Goal: Complete application form: Complete application form

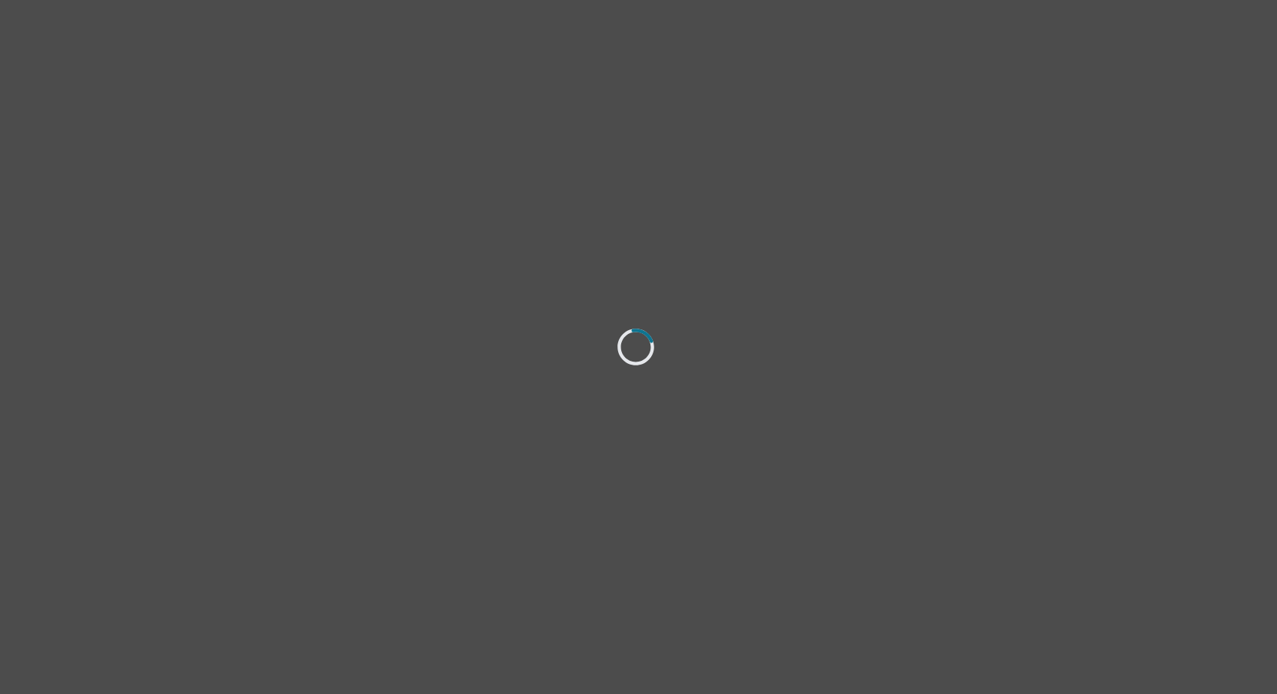
select select "Separated"
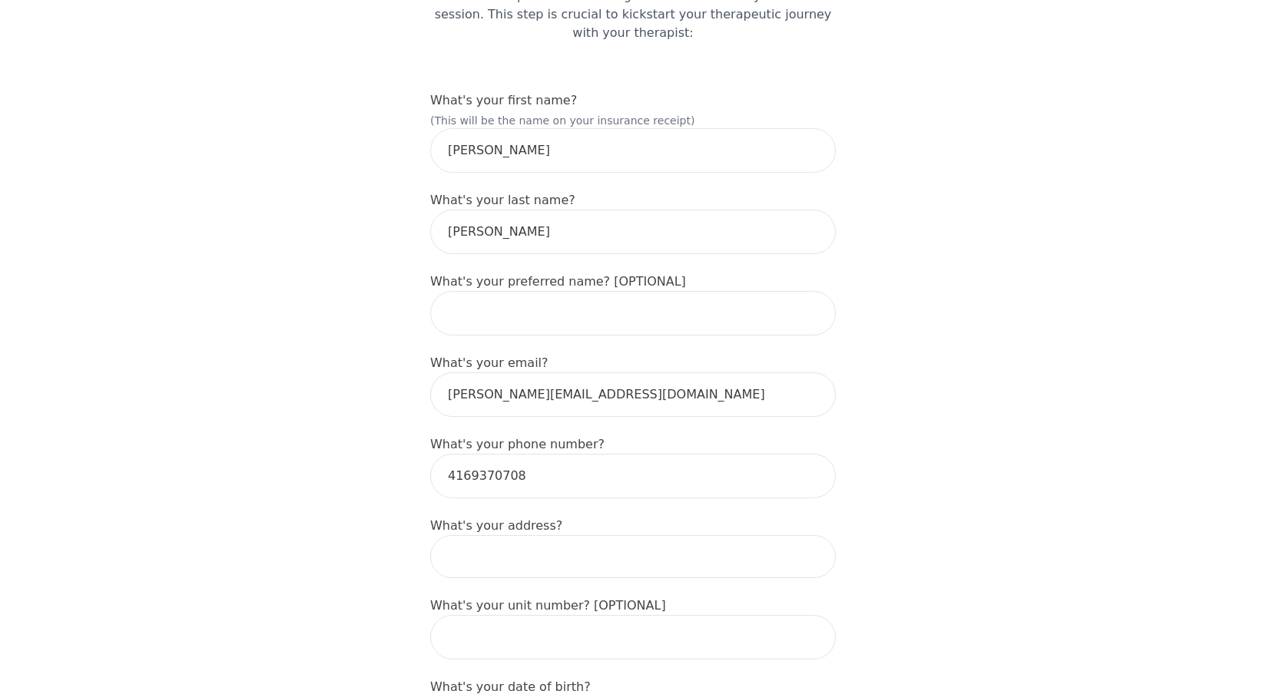
scroll to position [154, 0]
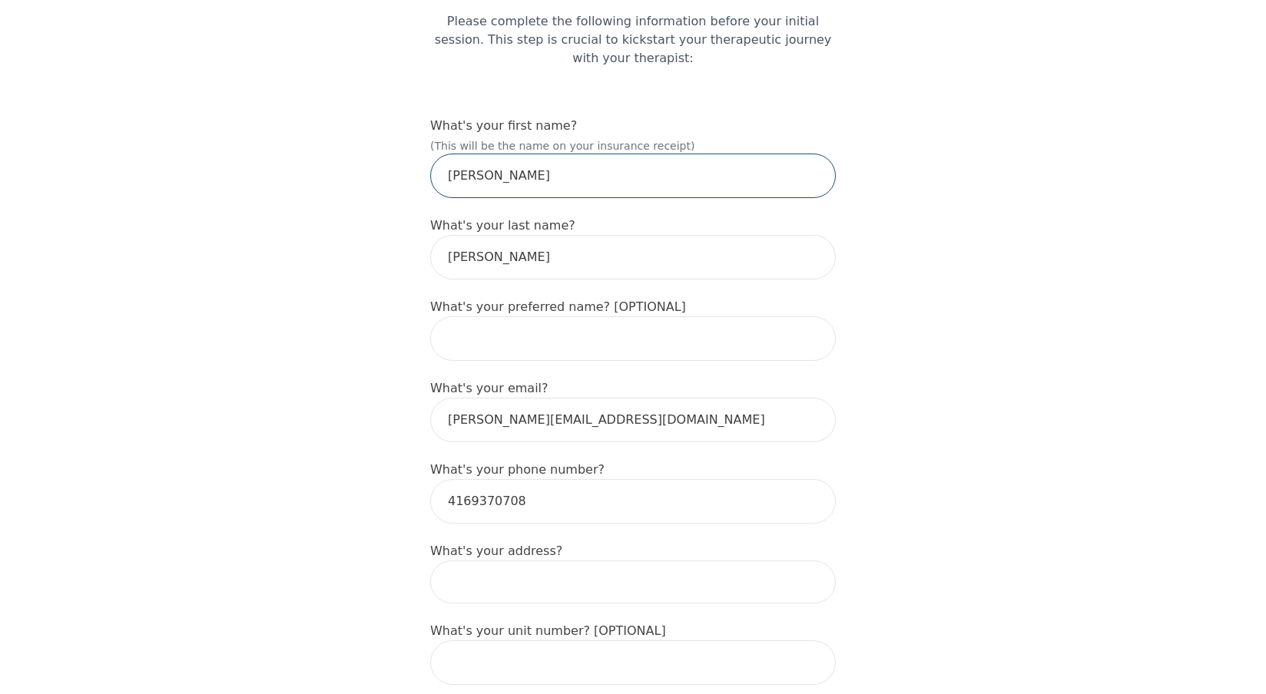
drag, startPoint x: 499, startPoint y: 137, endPoint x: 429, endPoint y: 133, distance: 70.8
type input "[PERSON_NAME]"
click at [520, 316] on input "text" at bounding box center [633, 338] width 406 height 45
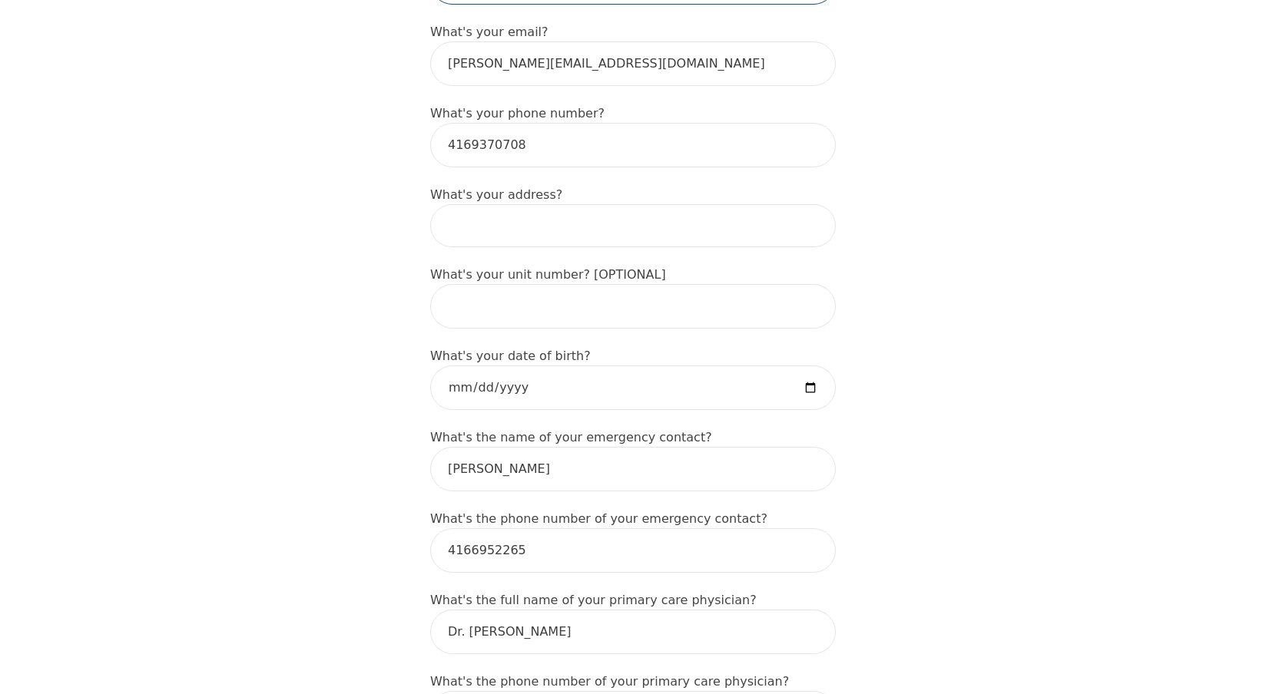
scroll to position [538, 0]
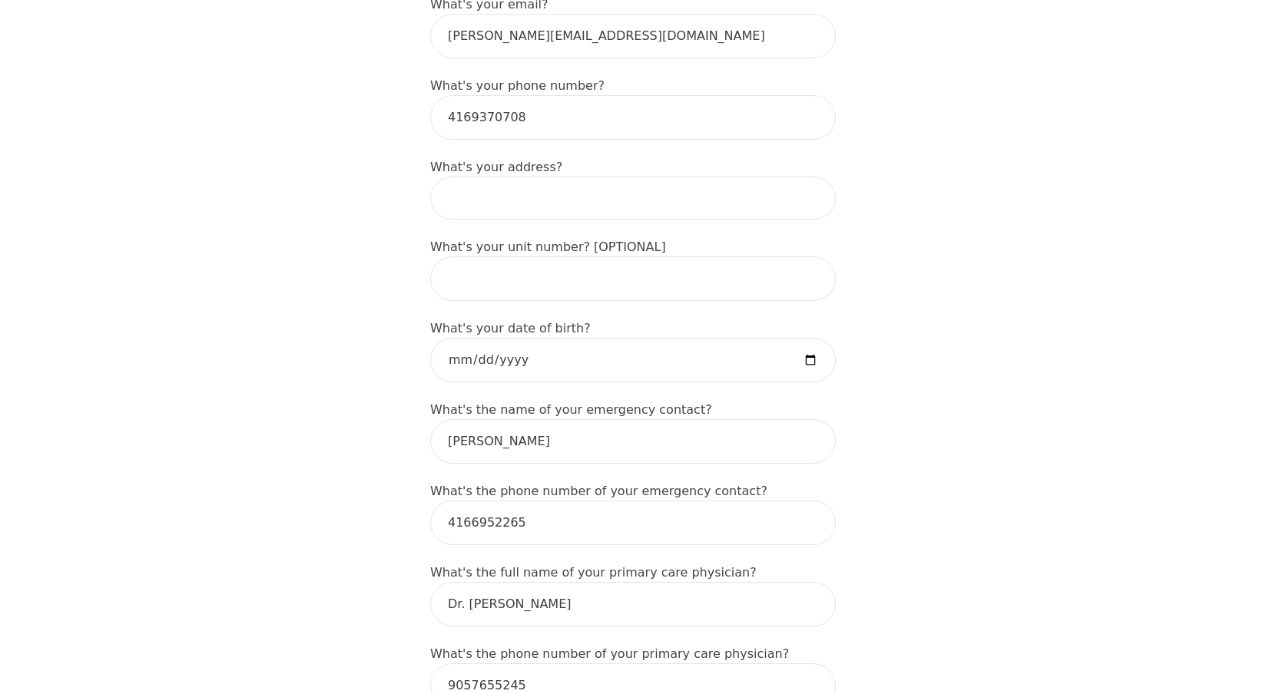
type input "[PERSON_NAME]"
click at [511, 177] on input at bounding box center [633, 198] width 406 height 43
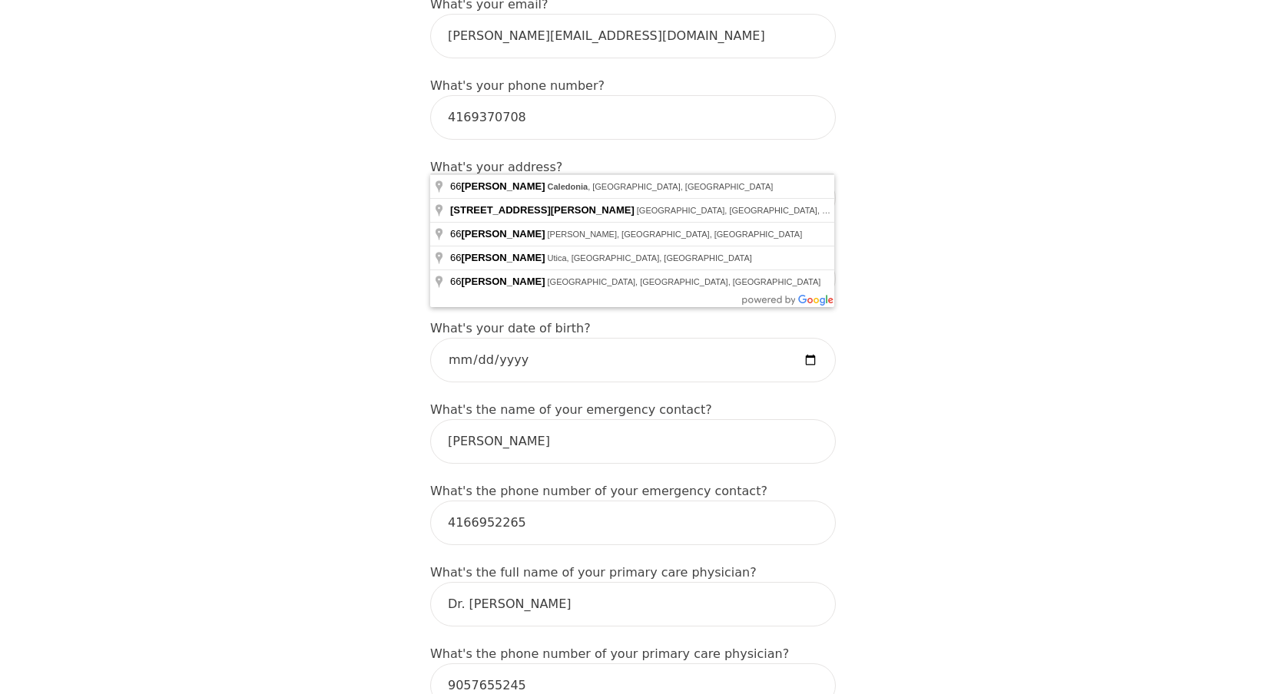
type input "[STREET_ADDRESS][PERSON_NAME]"
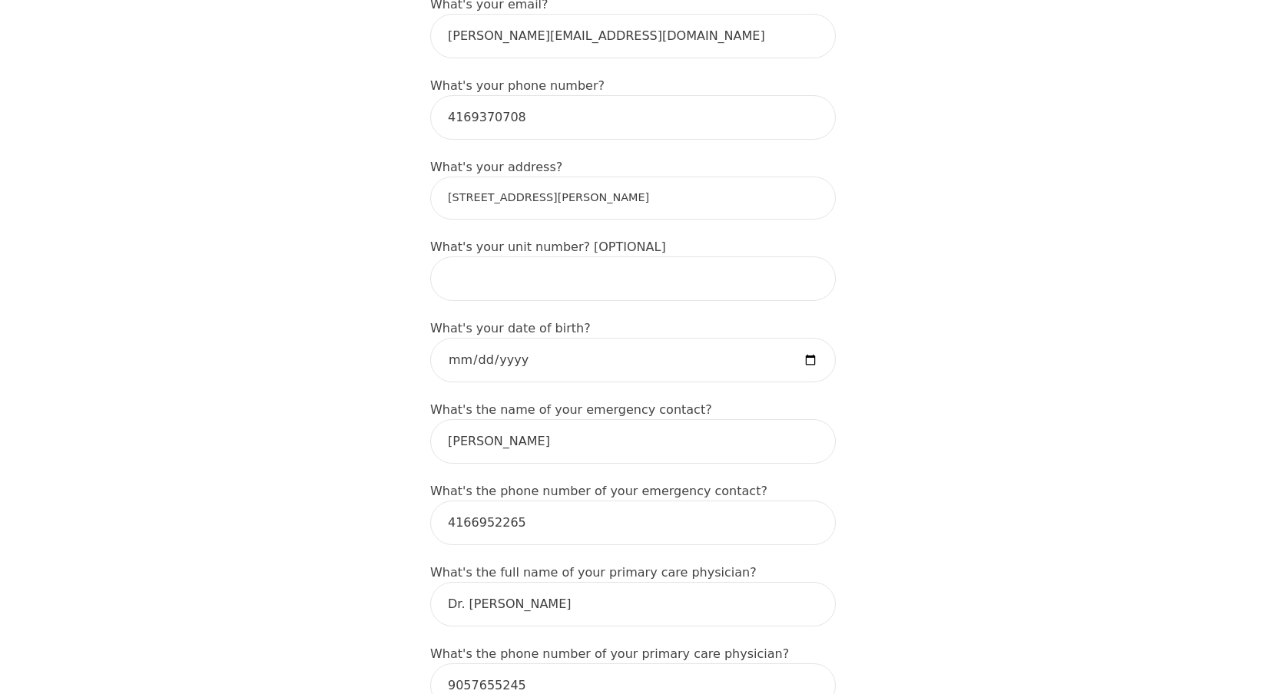
click at [861, 133] on div "Intake Assessment for [PERSON_NAME] Part 1 of 2: Tell Us About Yourself Please …" at bounding box center [633, 683] width 1266 height 2318
click at [517, 338] on input "date" at bounding box center [633, 360] width 406 height 45
click at [454, 338] on input "date" at bounding box center [633, 360] width 406 height 45
click at [501, 338] on input "date" at bounding box center [633, 360] width 406 height 45
type input "[DATE]"
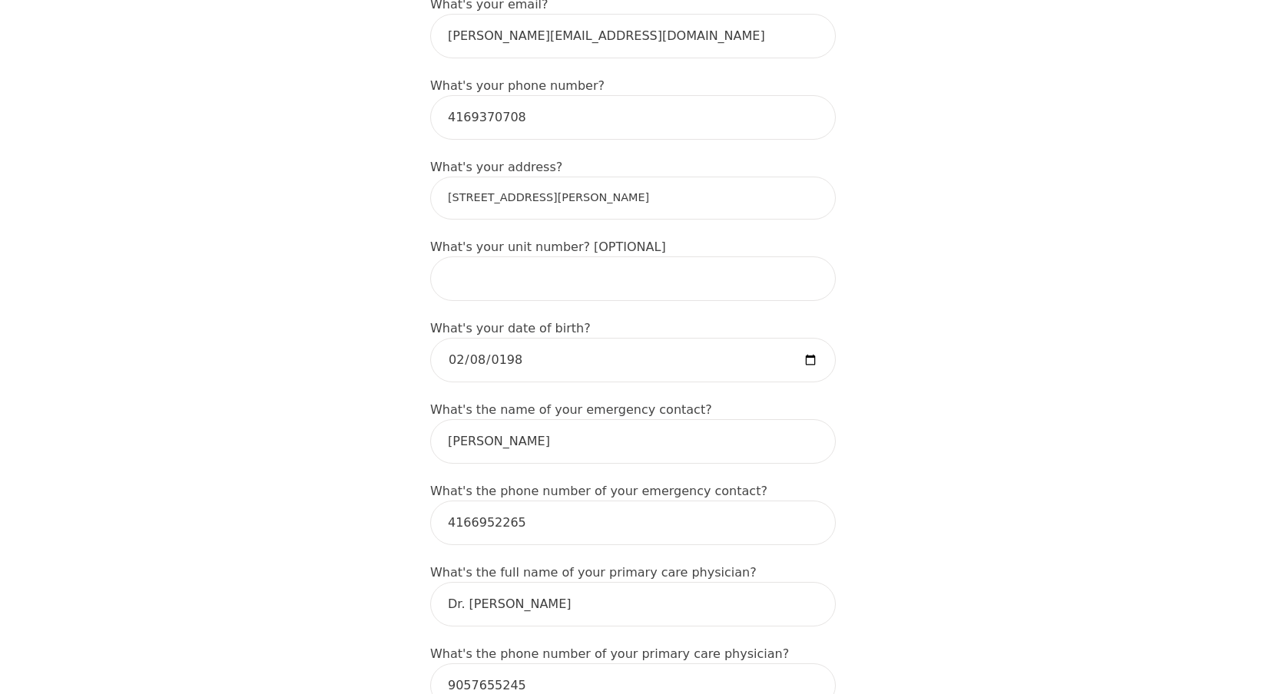
click at [929, 363] on div "Intake Assessment for [PERSON_NAME] Part 1 of 2: Tell Us About Yourself Please …" at bounding box center [633, 683] width 1266 height 2318
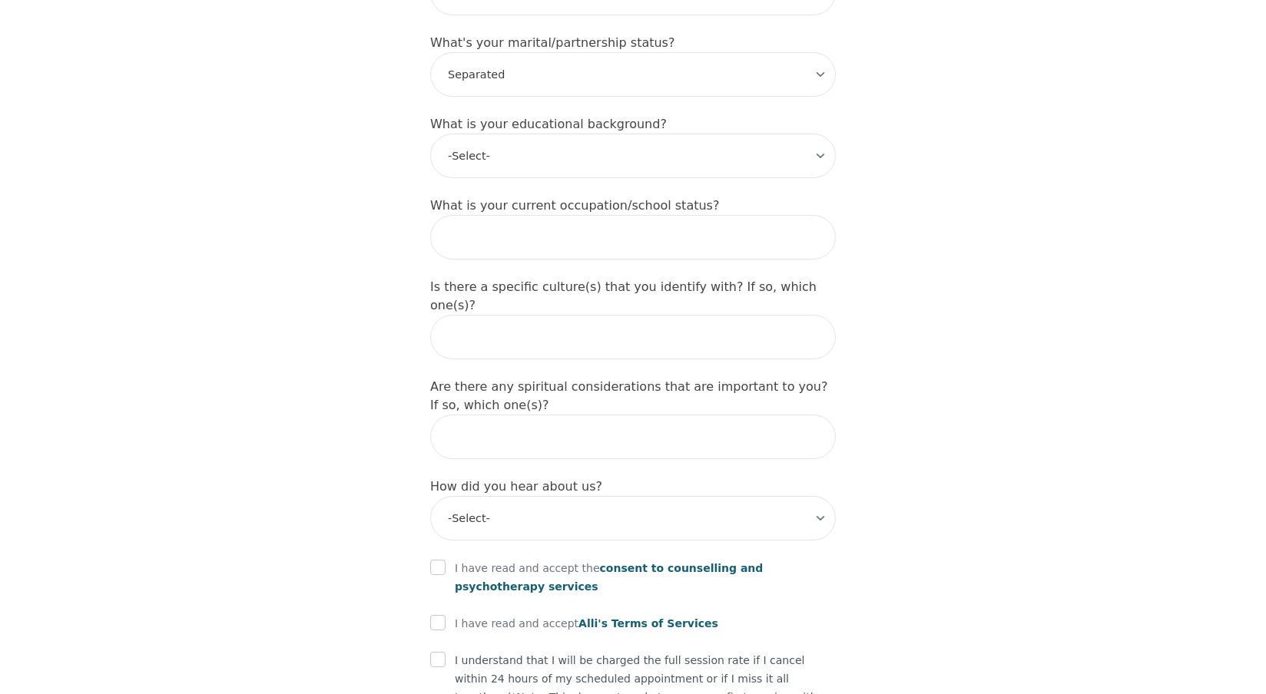
scroll to position [1536, 0]
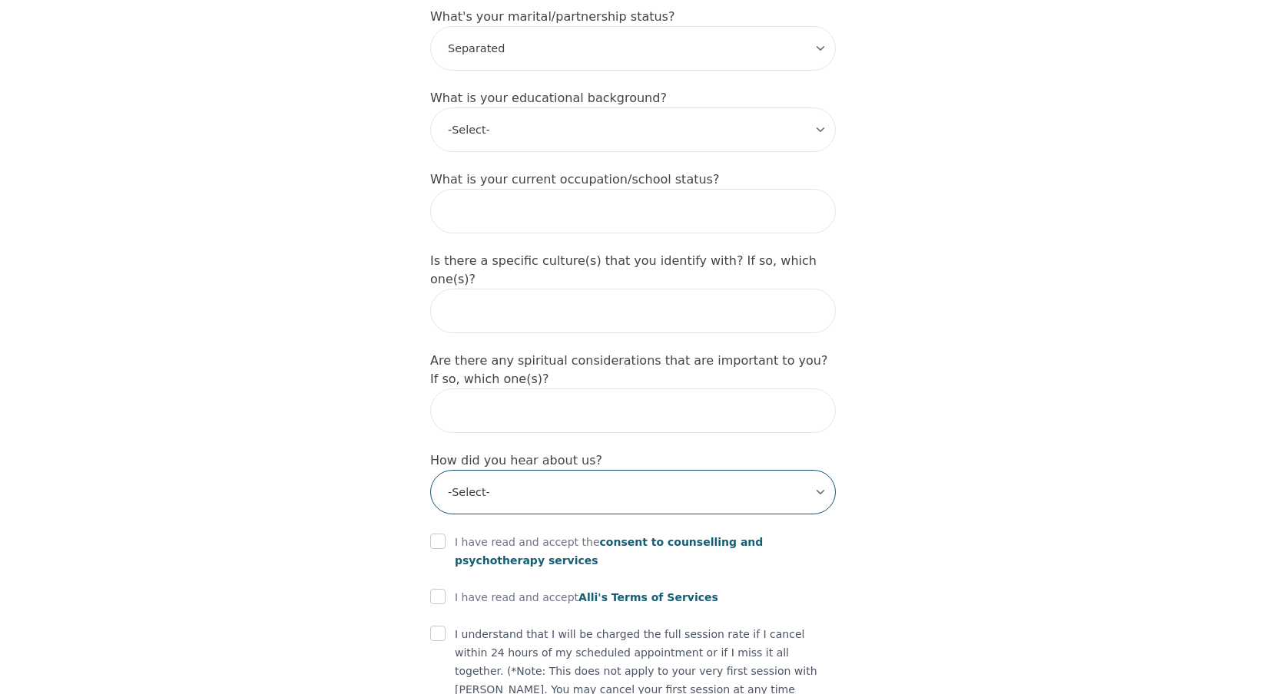
click at [809, 470] on select "-Select- Physician/Specialist Friend Facebook Instagram Google Search Google Ad…" at bounding box center [633, 492] width 406 height 45
select select "Friend"
click at [430, 470] on select "-Select- Physician/Specialist Friend Facebook Instagram Google Search Google Ad…" at bounding box center [633, 492] width 406 height 45
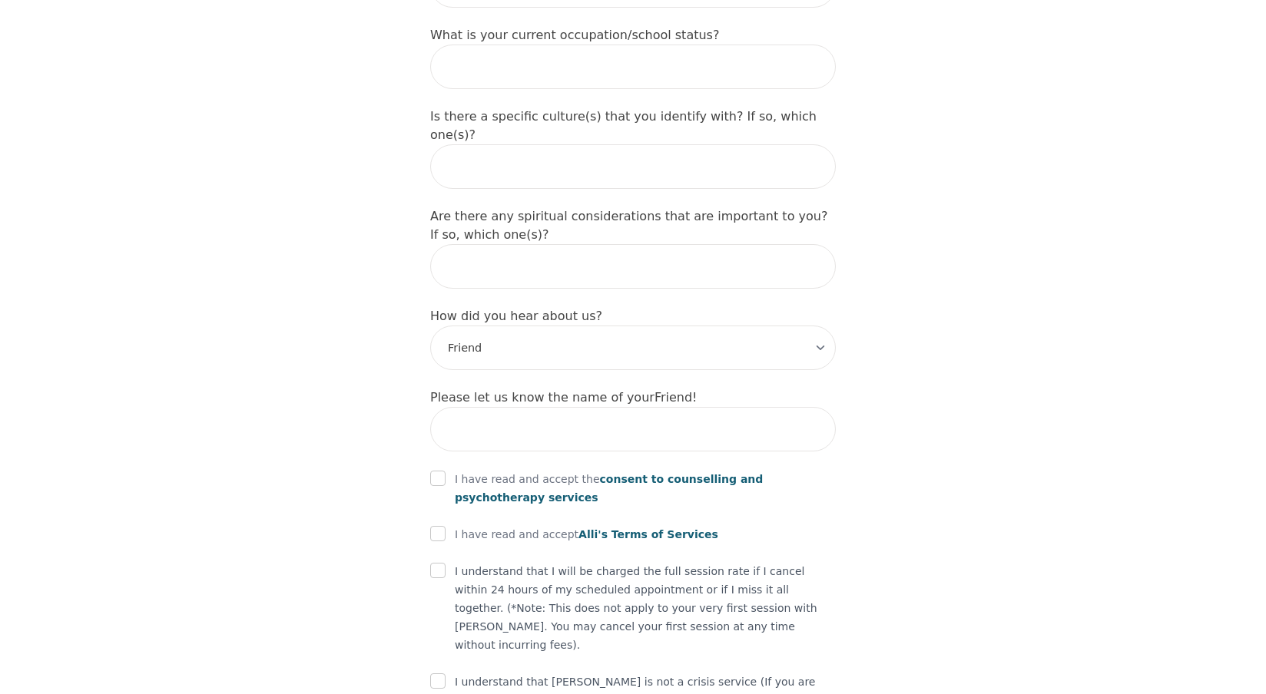
scroll to position [1687, 0]
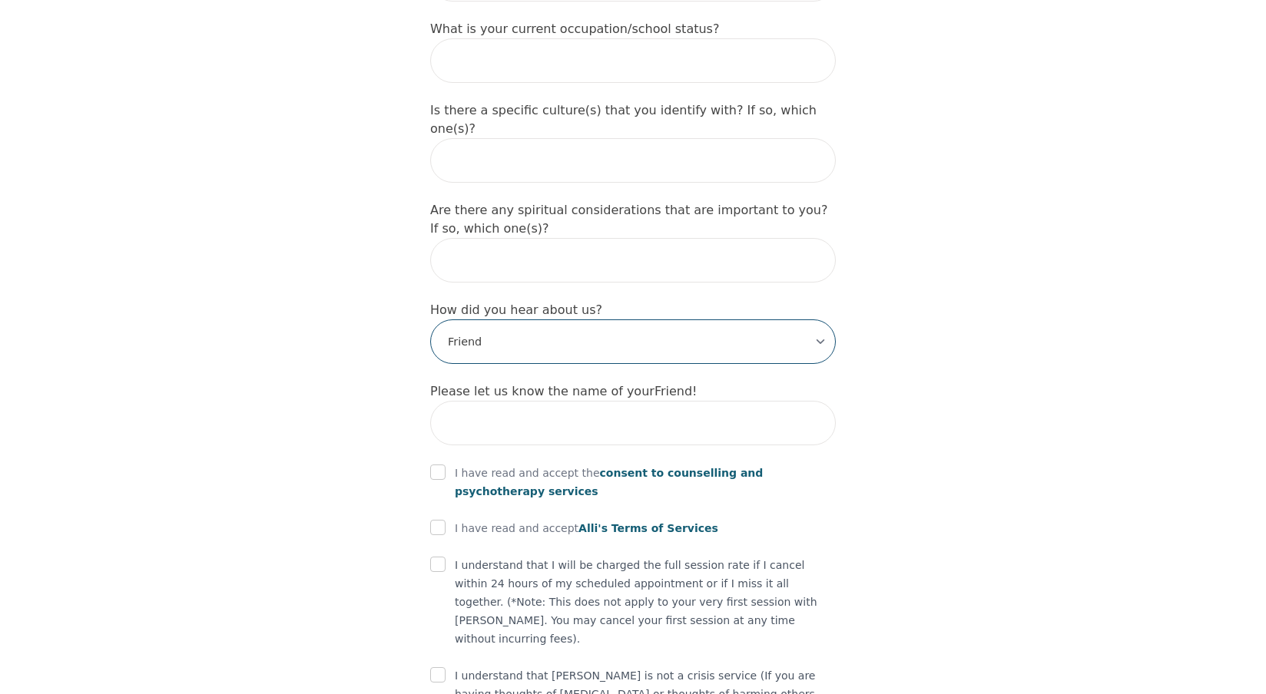
click at [816, 319] on select "-Select- Physician/Specialist Friend Facebook Instagram Google Search Google Ad…" at bounding box center [633, 341] width 406 height 45
select select
click at [430, 319] on select "-Select- Physician/Specialist Friend Facebook Instagram Google Search Google Ad…" at bounding box center [633, 341] width 406 height 45
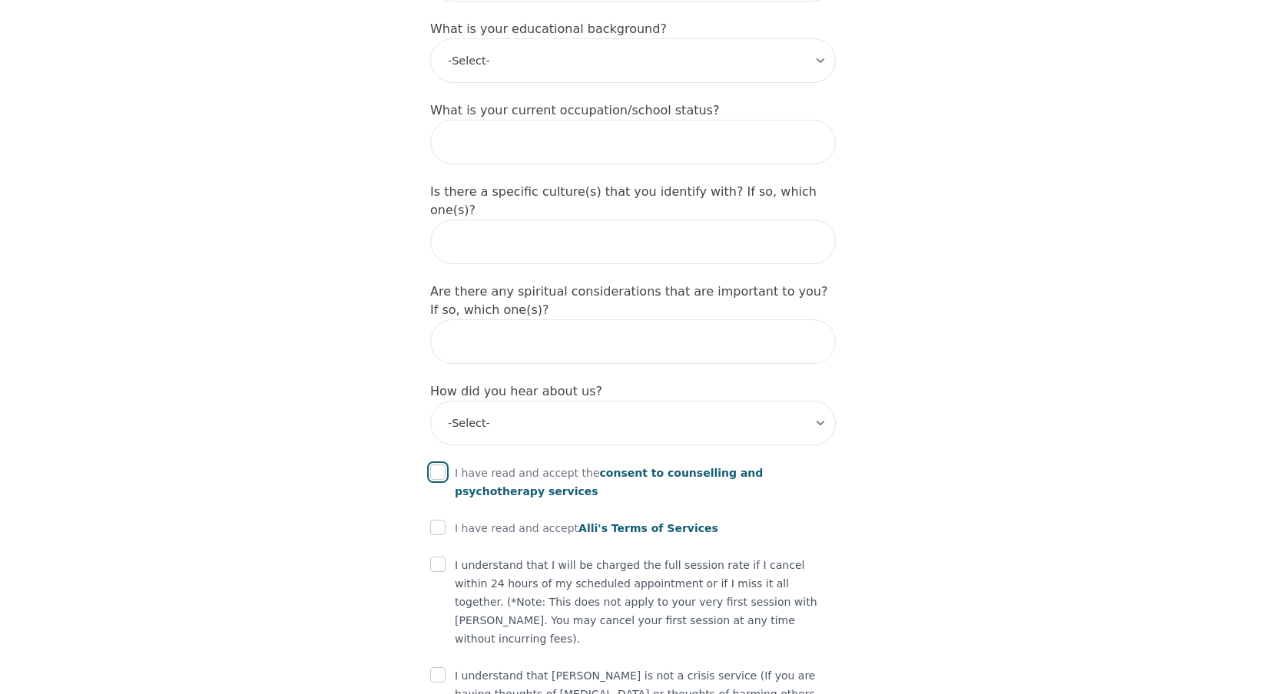
click at [442, 465] on input "checkbox" at bounding box center [437, 472] width 15 height 15
checkbox input "true"
click at [438, 520] on input "checkbox" at bounding box center [437, 527] width 15 height 15
checkbox input "true"
click at [437, 557] on input "checkbox" at bounding box center [437, 564] width 15 height 15
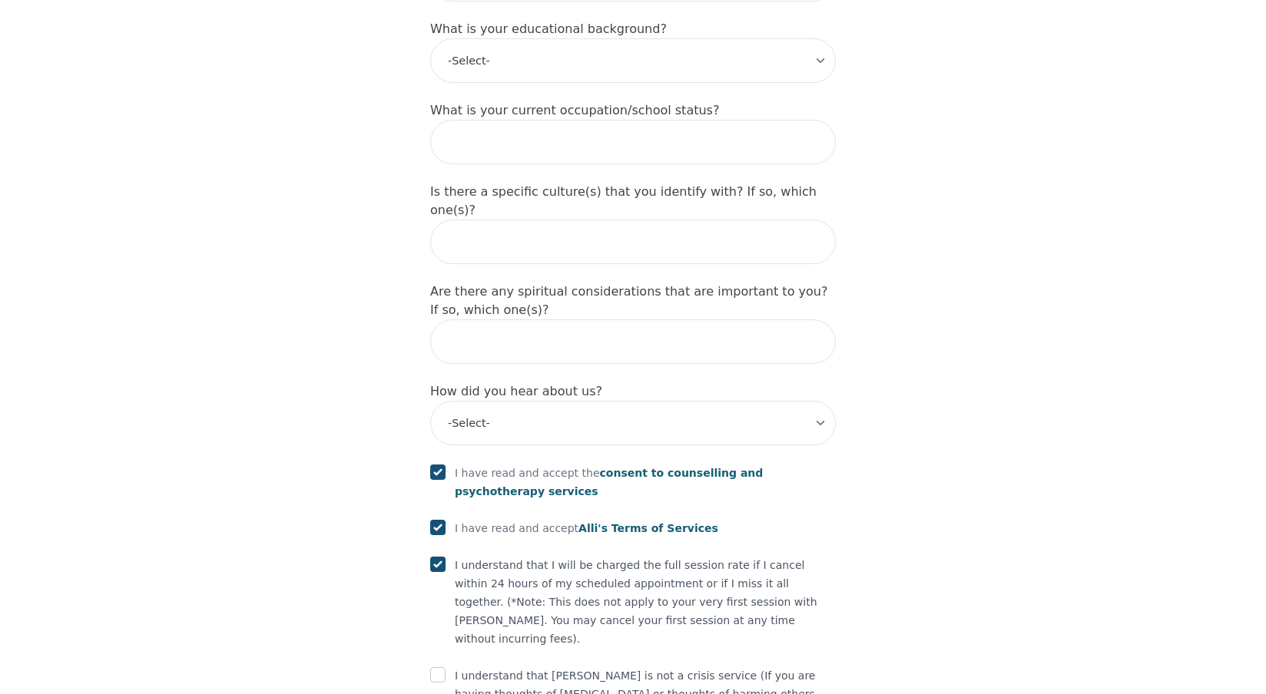
checkbox input "true"
click at [437, 667] on input "checkbox" at bounding box center [437, 674] width 15 height 15
checkbox input "true"
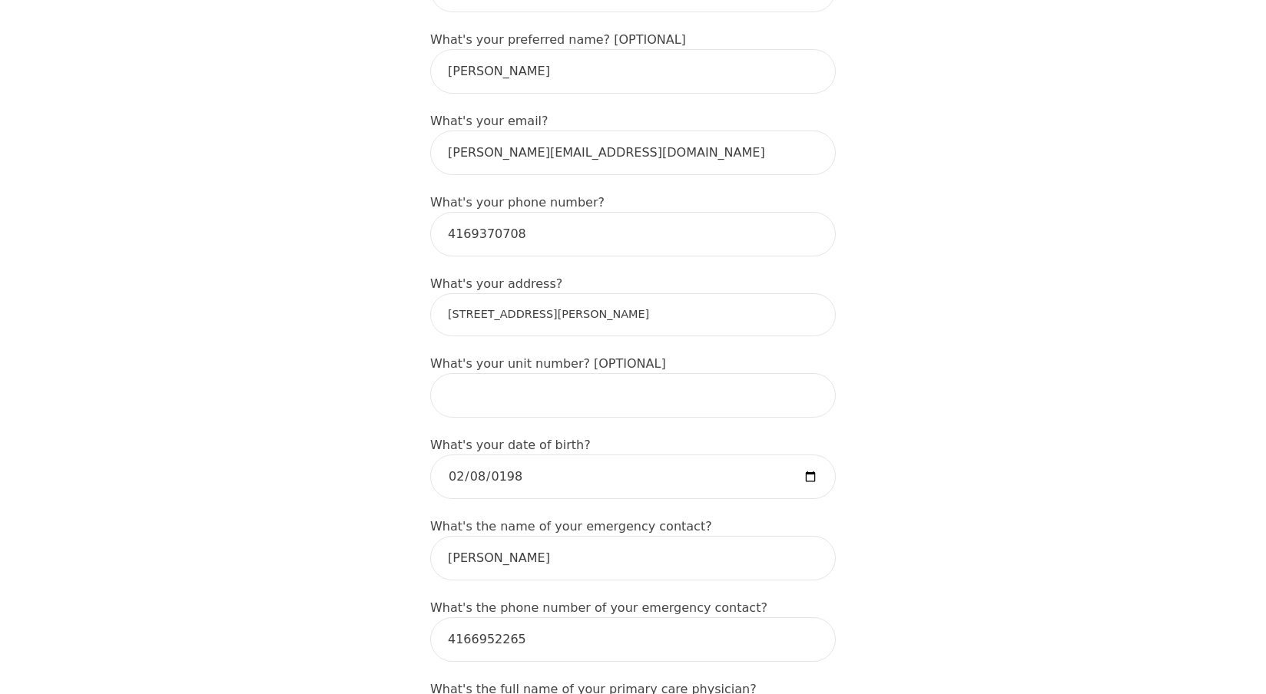
scroll to position [435, 0]
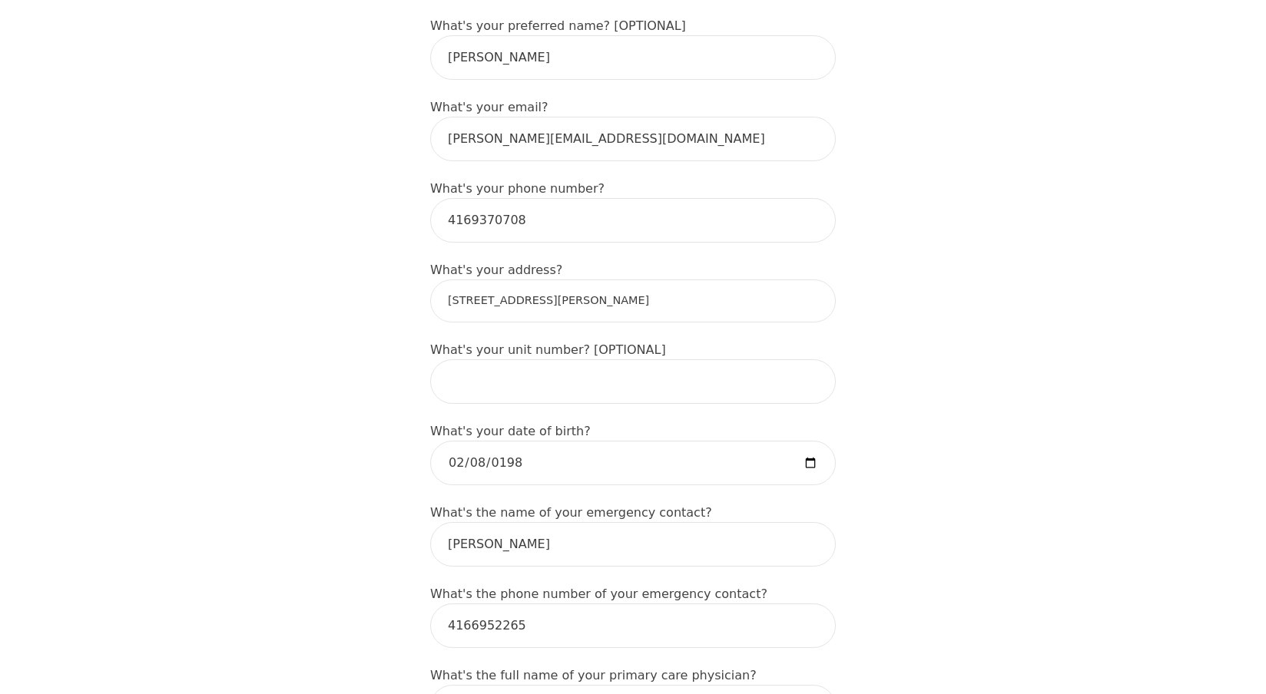
click at [788, 280] on input "[STREET_ADDRESS][PERSON_NAME]" at bounding box center [633, 301] width 406 height 43
click at [593, 280] on input "[PERSON_NAME][GEOGRAPHIC_DATA], [GEOGRAPHIC_DATA]" at bounding box center [633, 301] width 406 height 43
drag, startPoint x: 614, startPoint y: 256, endPoint x: 624, endPoint y: 256, distance: 10.0
click at [624, 280] on input "[PERSON_NAME][STREET_ADDRESS]" at bounding box center [633, 301] width 406 height 43
type input "[PERSON_NAME][GEOGRAPHIC_DATA][PERSON_NAME], [GEOGRAPHIC_DATA]"
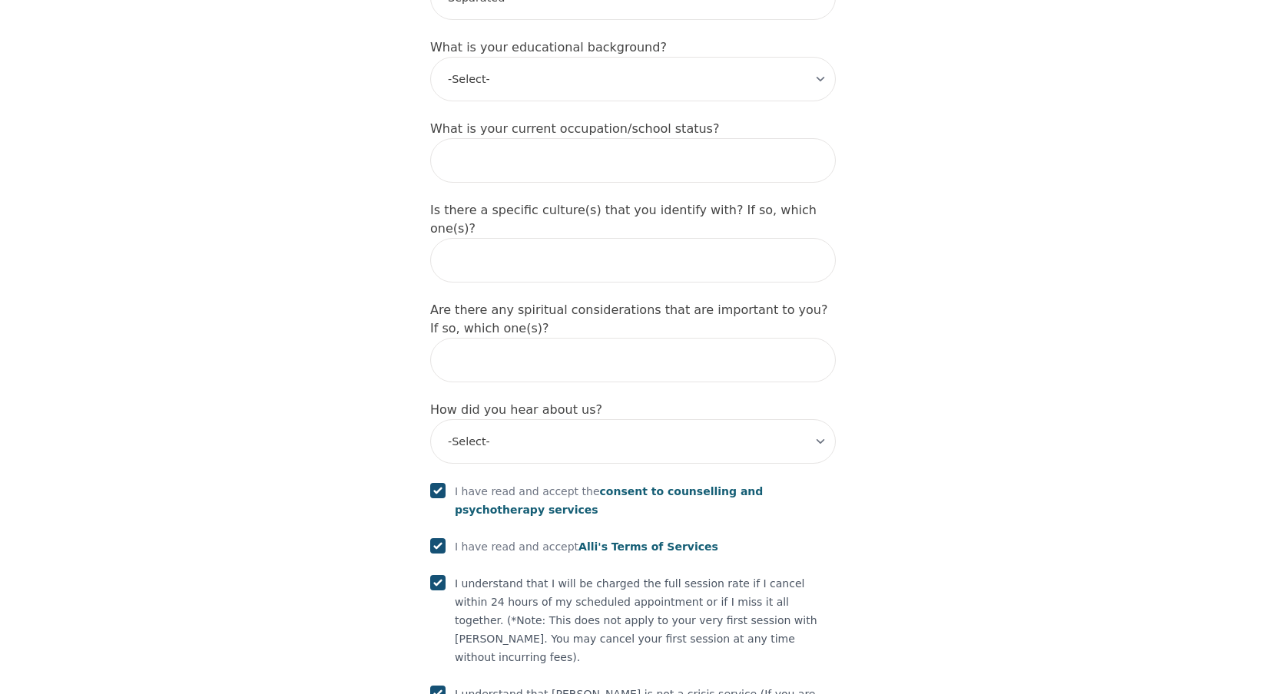
scroll to position [1664, 0]
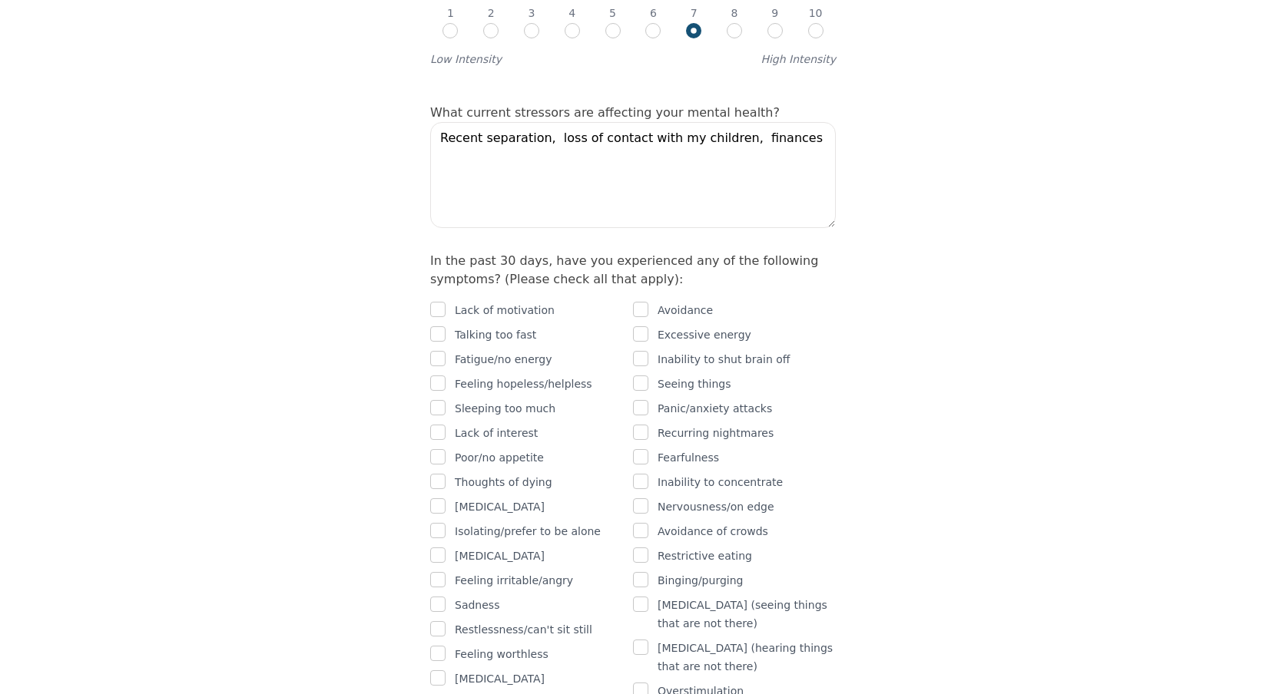
scroll to position [845, 0]
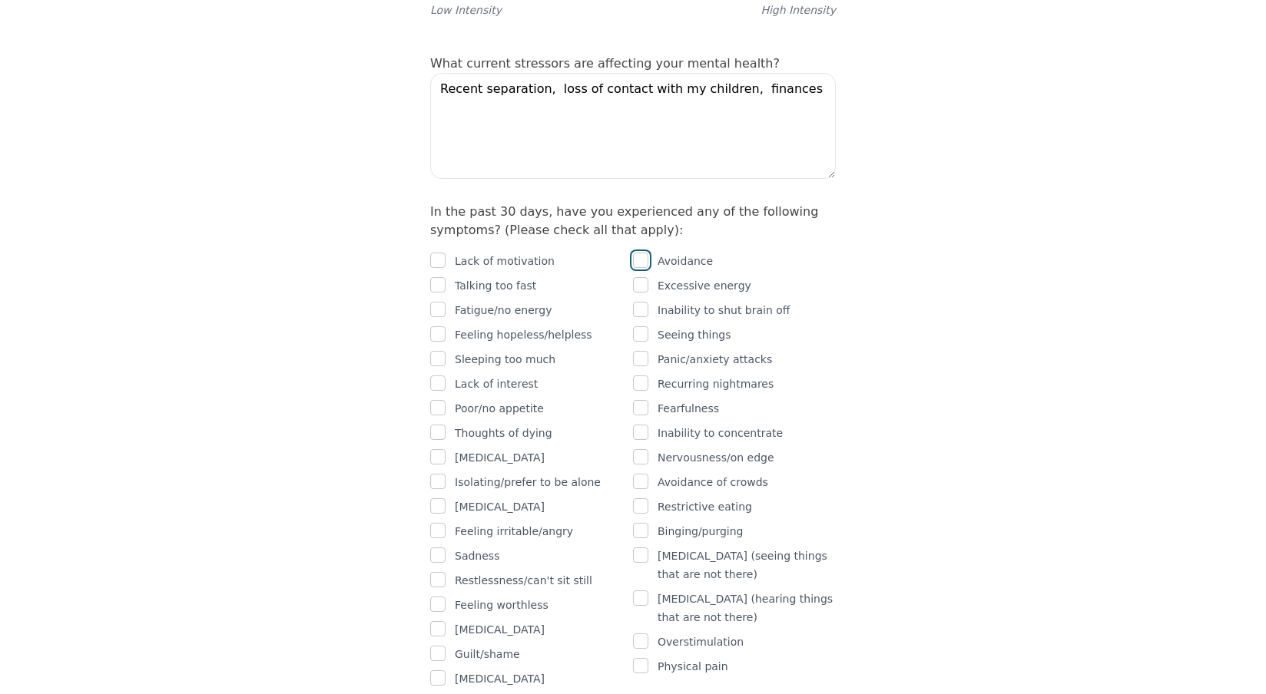
click at [644, 253] on input "checkbox" at bounding box center [640, 260] width 15 height 15
checkbox input "true"
click at [441, 253] on input "checkbox" at bounding box center [437, 260] width 15 height 15
checkbox input "true"
click at [438, 326] on input "checkbox" at bounding box center [437, 333] width 15 height 15
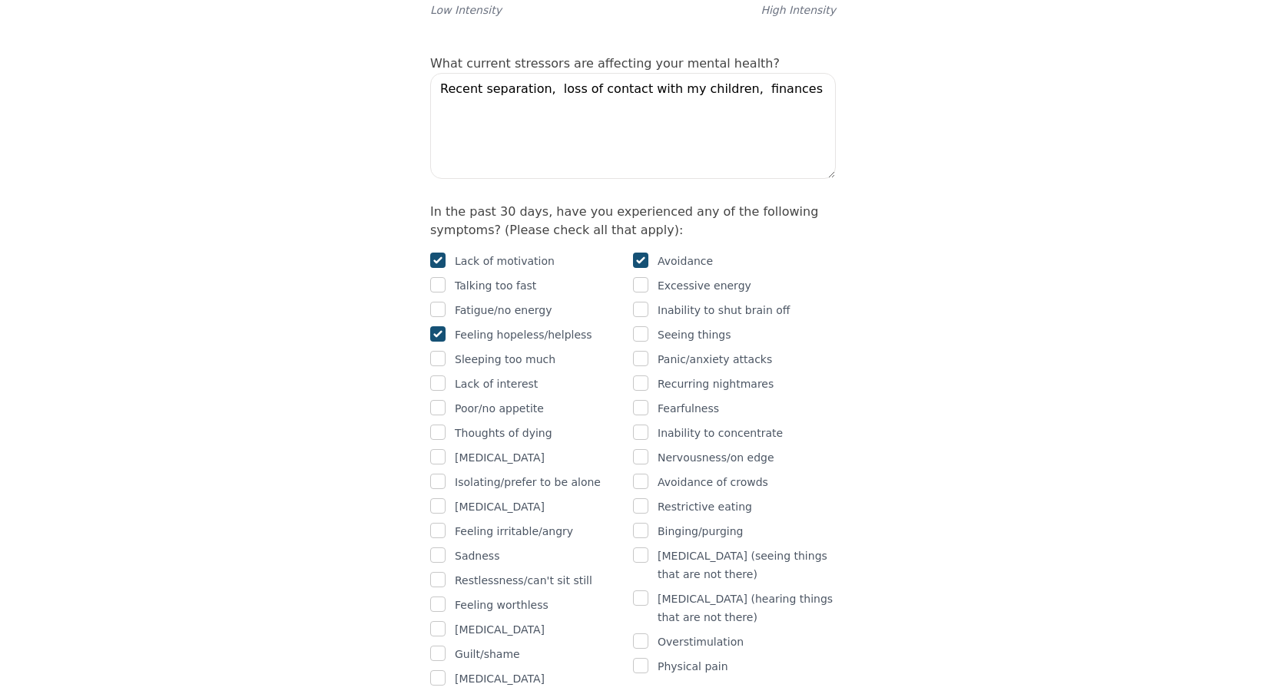
checkbox input "true"
click at [439, 376] on input "checkbox" at bounding box center [437, 383] width 15 height 15
checkbox input "true"
click at [439, 425] on input "checkbox" at bounding box center [437, 432] width 15 height 15
checkbox input "true"
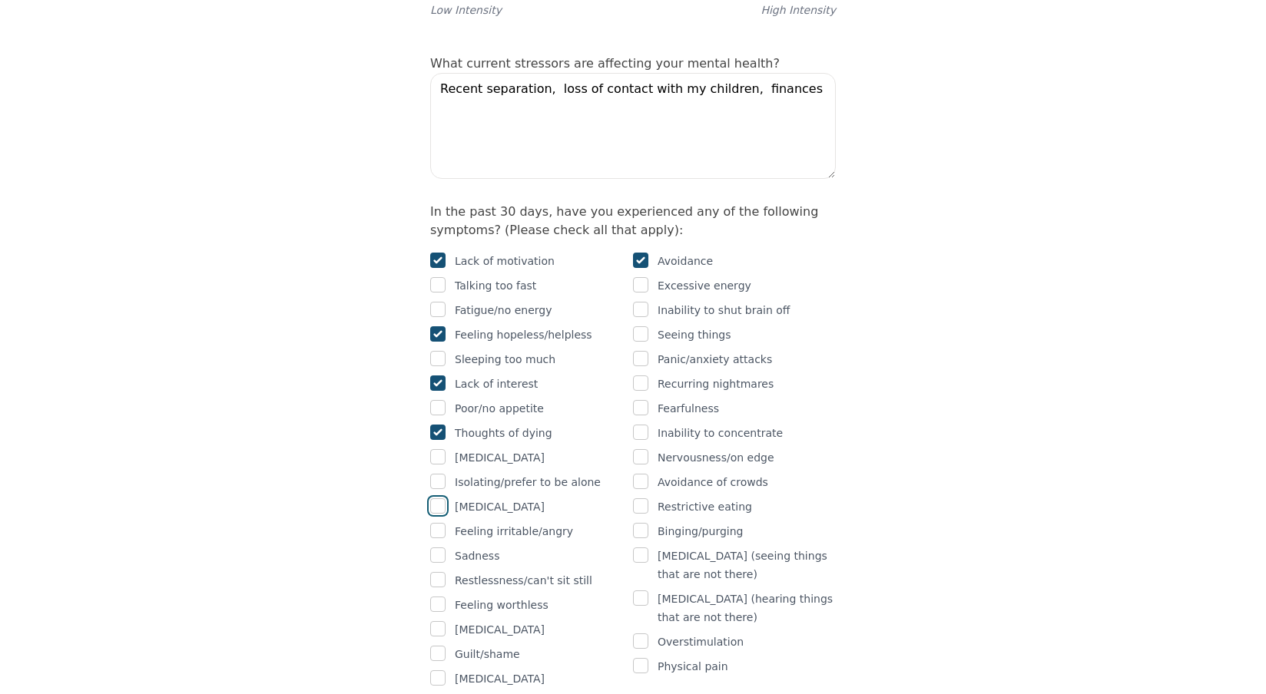
click at [435, 498] on input "checkbox" at bounding box center [437, 505] width 15 height 15
checkbox input "true"
click at [437, 548] on input "checkbox" at bounding box center [437, 555] width 15 height 15
checkbox input "true"
click at [438, 572] on input "checkbox" at bounding box center [437, 579] width 15 height 15
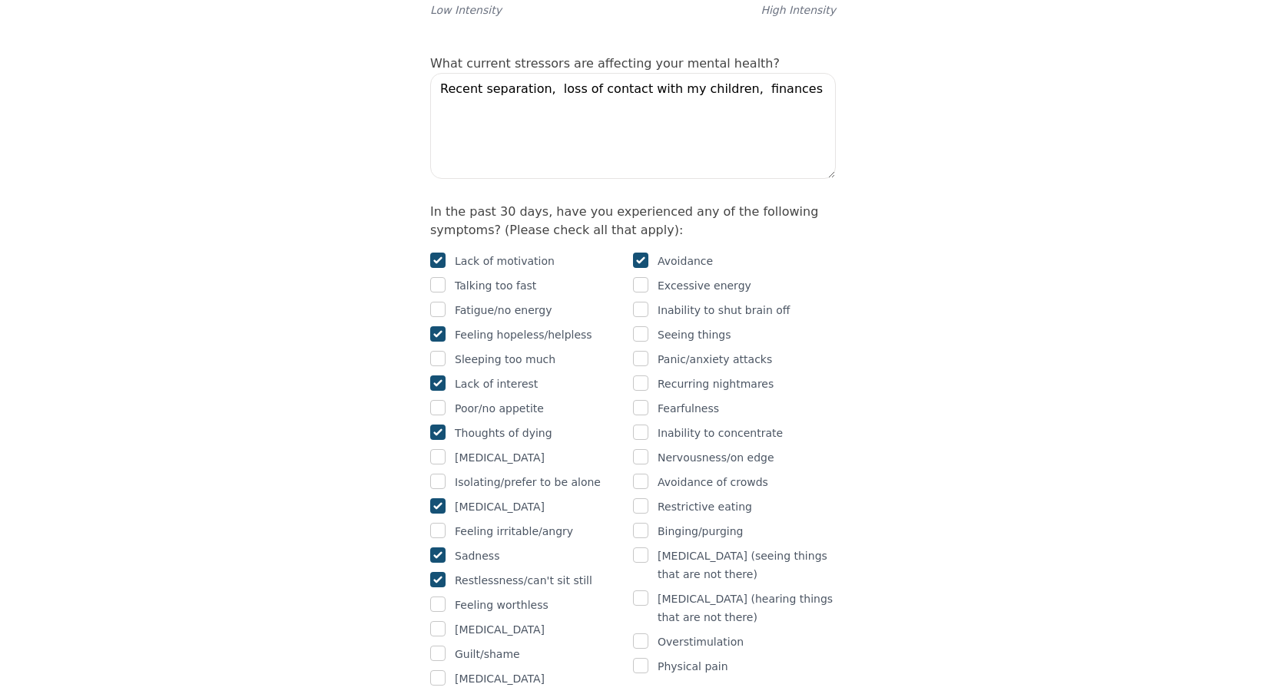
checkbox input "true"
click at [438, 597] on input "checkbox" at bounding box center [437, 604] width 15 height 15
checkbox input "true"
click at [439, 646] on input "checkbox" at bounding box center [437, 653] width 15 height 15
checkbox input "true"
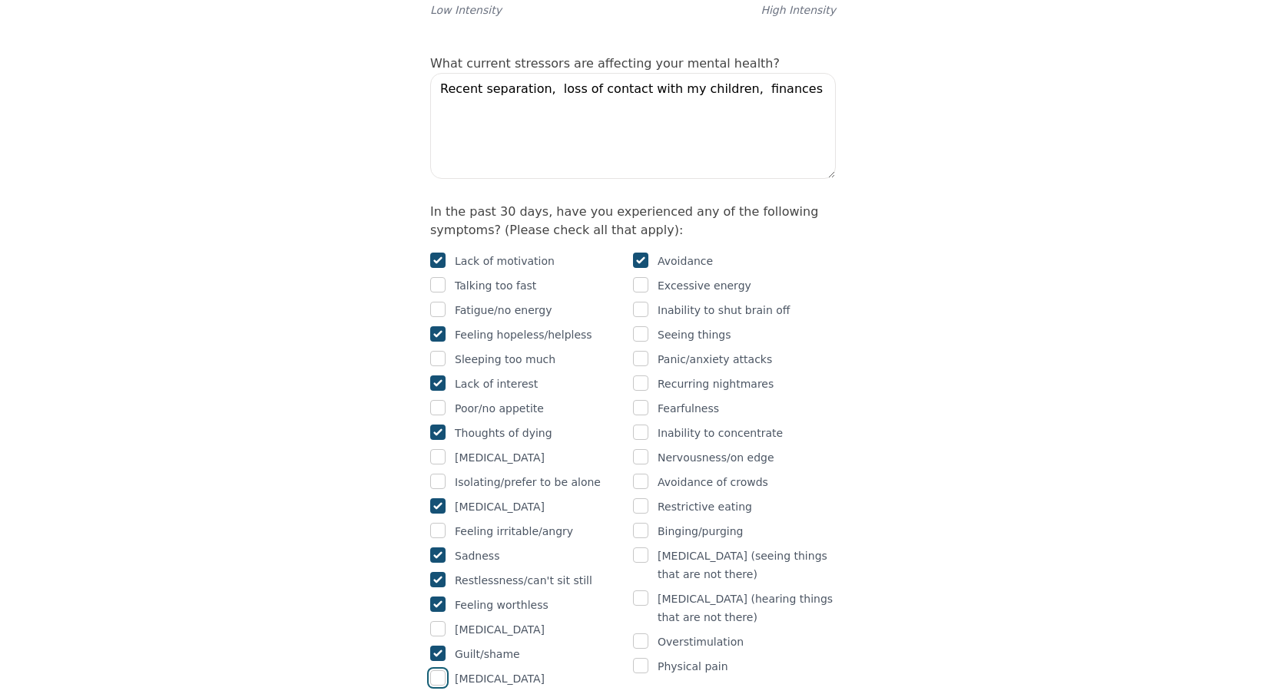
click at [437, 670] on input "checkbox" at bounding box center [437, 677] width 15 height 15
checkbox input "true"
click at [642, 449] on input "checkbox" at bounding box center [640, 456] width 15 height 15
checkbox input "true"
click at [646, 425] on input "checkbox" at bounding box center [640, 432] width 15 height 15
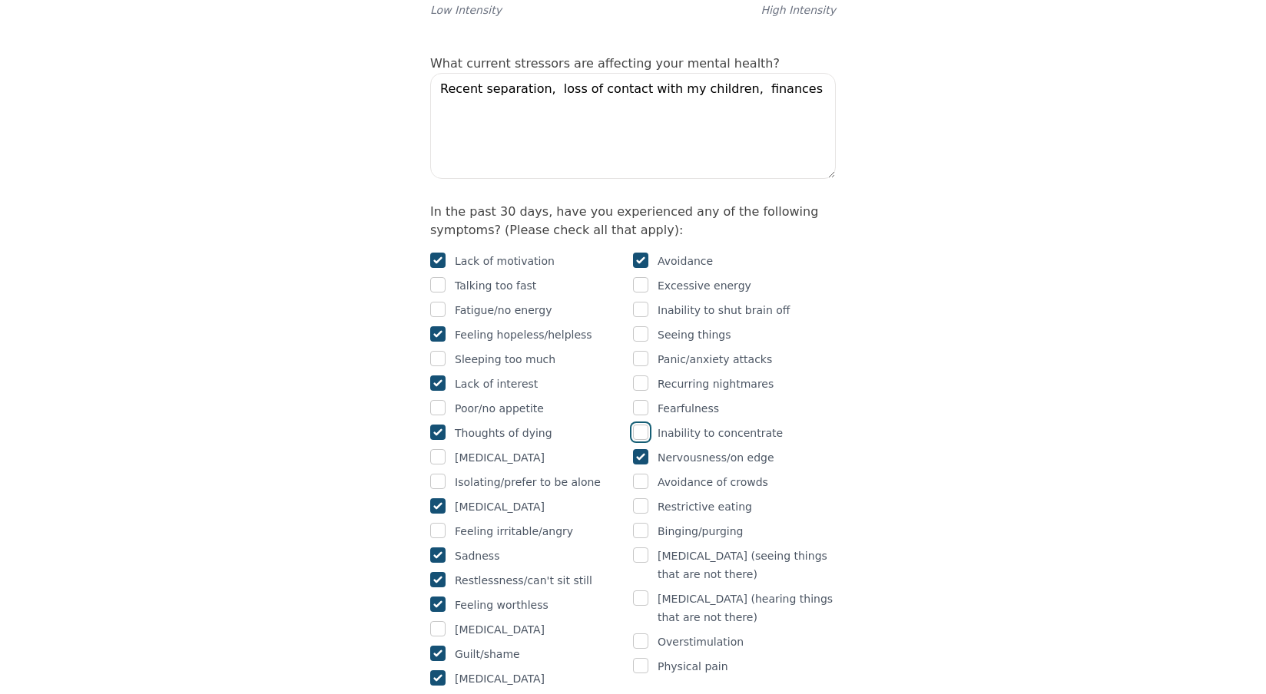
checkbox input "true"
click at [640, 400] on input "checkbox" at bounding box center [640, 407] width 15 height 15
checkbox input "true"
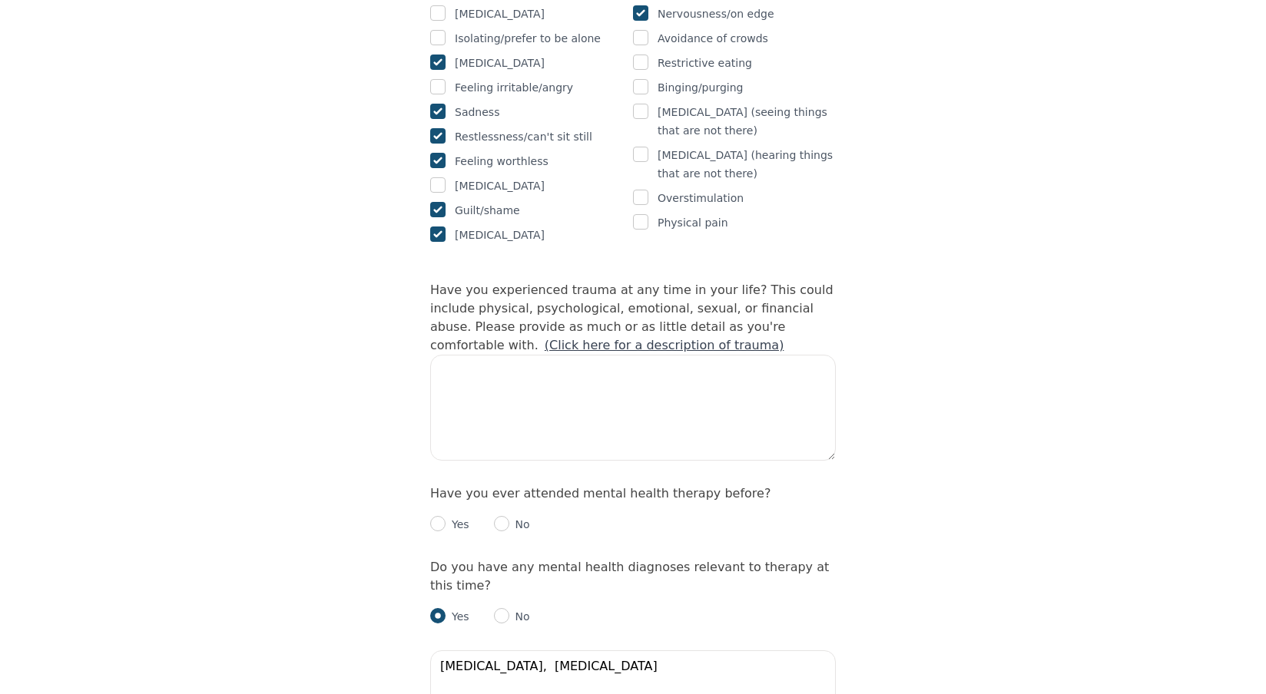
scroll to position [1382, 0]
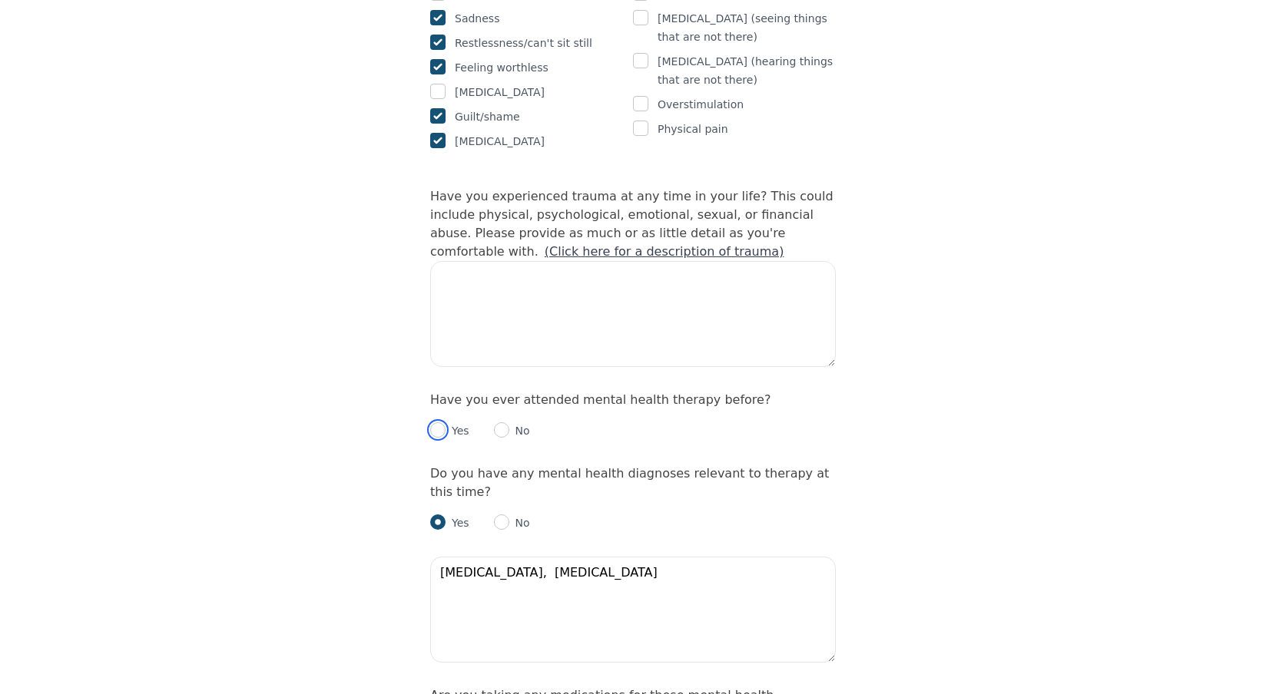
click at [438, 422] on input "radio" at bounding box center [437, 429] width 15 height 15
radio input "true"
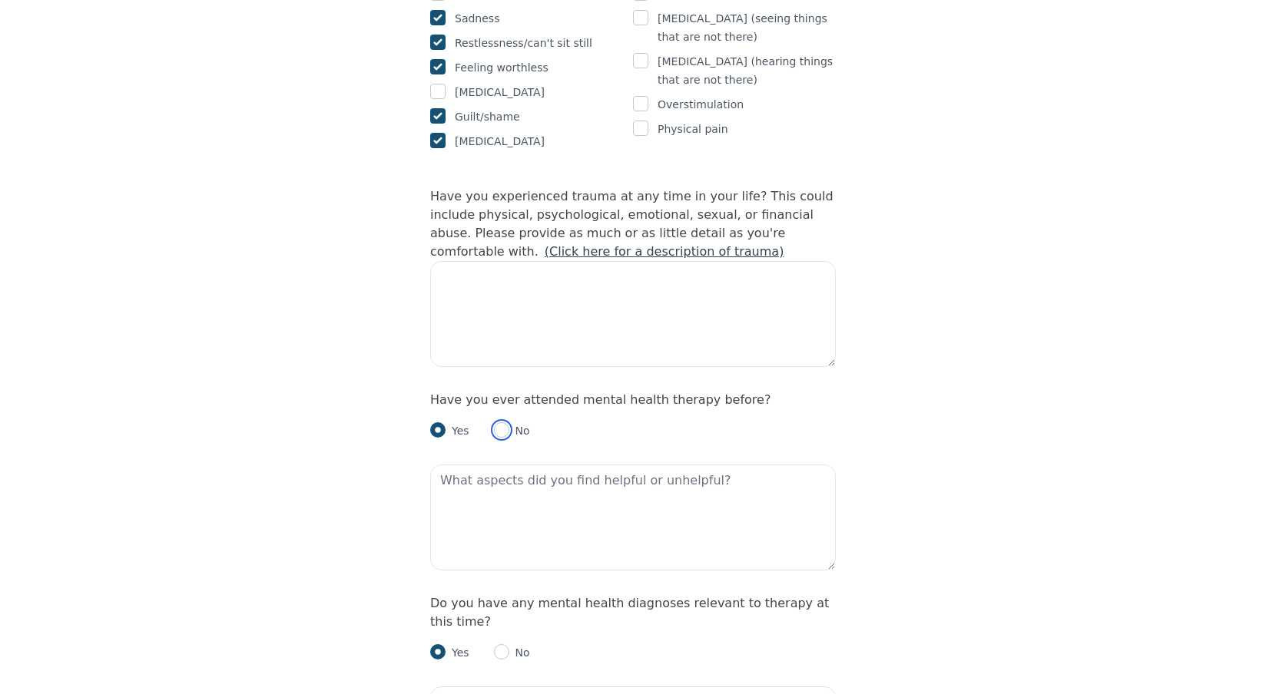
click at [499, 422] on input "radio" at bounding box center [501, 429] width 15 height 15
radio input "true"
radio input "false"
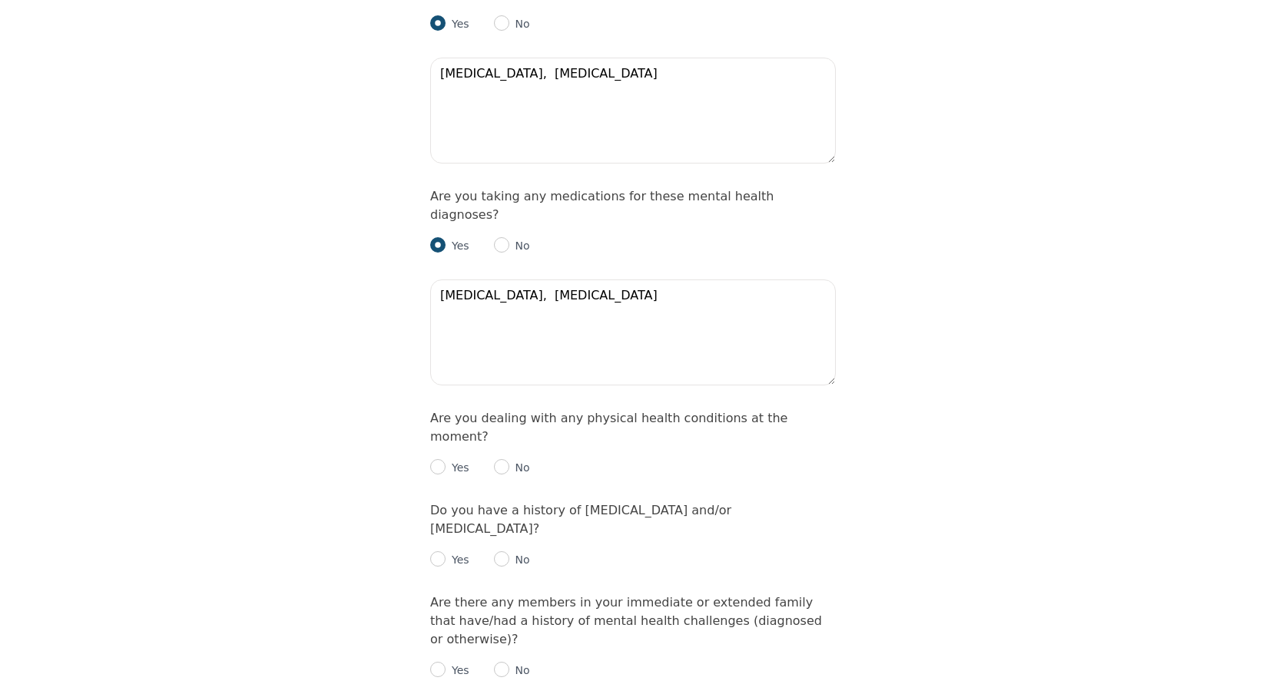
scroll to position [1920, 0]
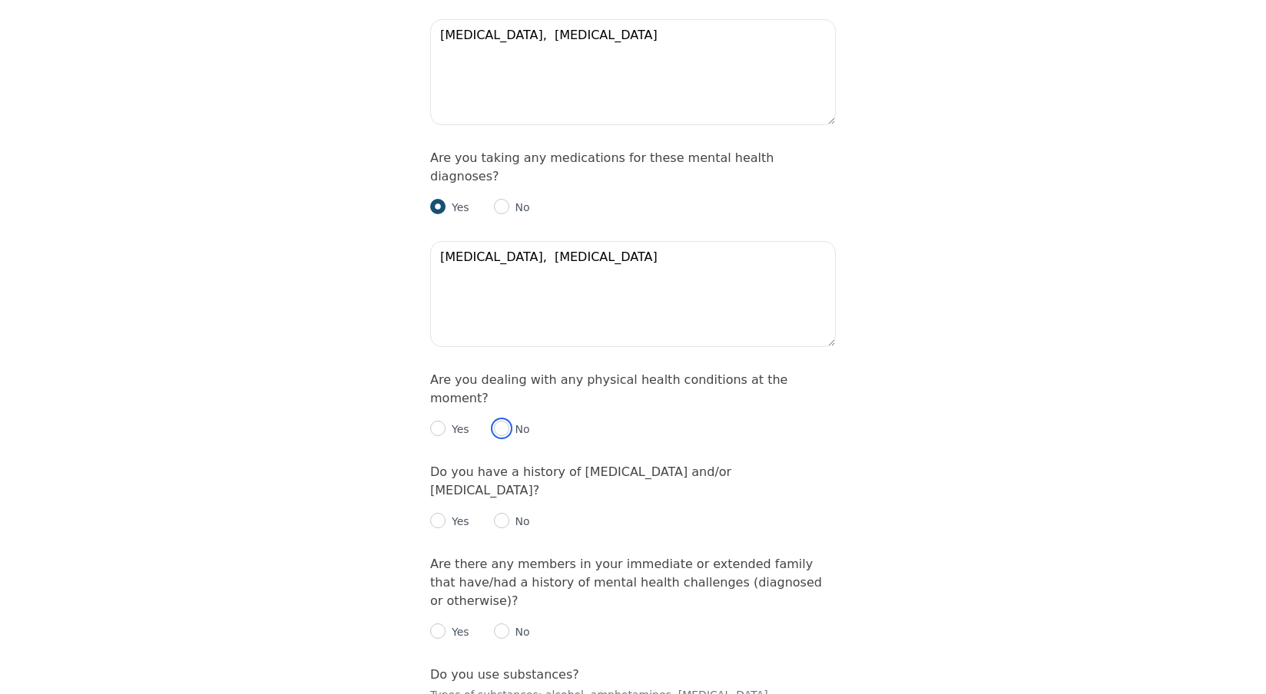
click at [499, 421] on input "radio" at bounding box center [501, 428] width 15 height 15
radio input "true"
click at [497, 513] on input "radio" at bounding box center [501, 520] width 15 height 15
radio input "true"
click at [501, 624] on input "radio" at bounding box center [501, 631] width 15 height 15
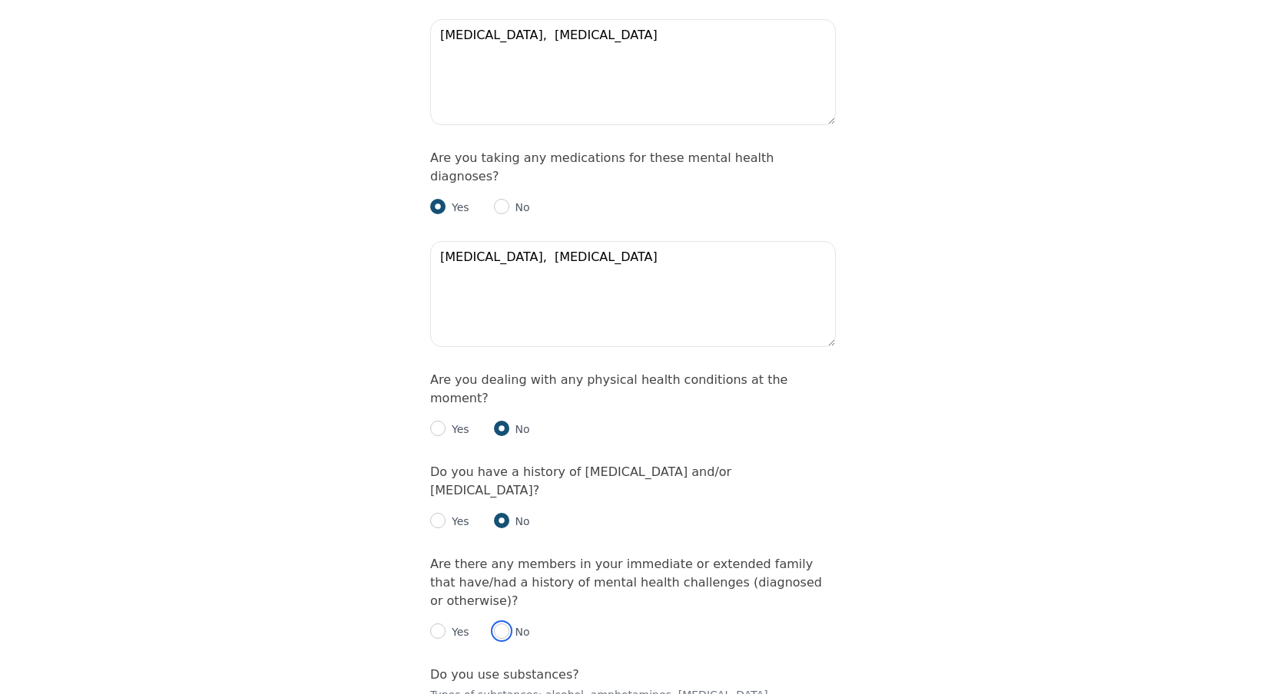
radio input "true"
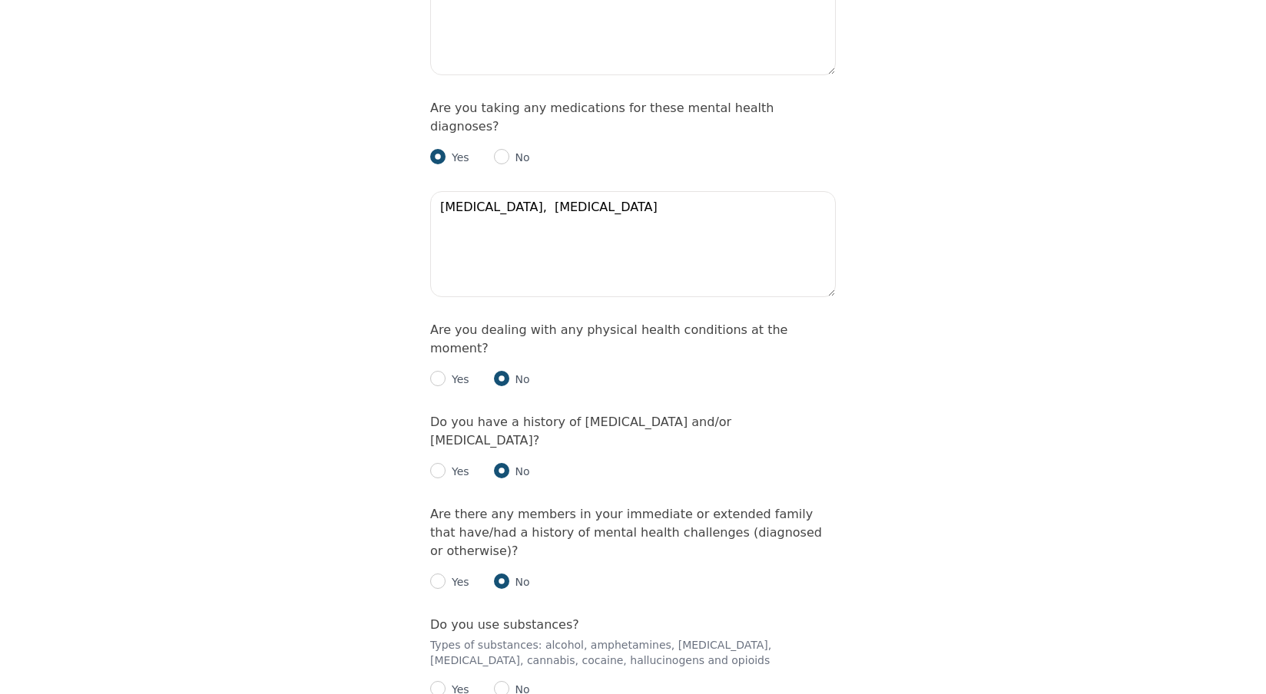
scroll to position [1997, 0]
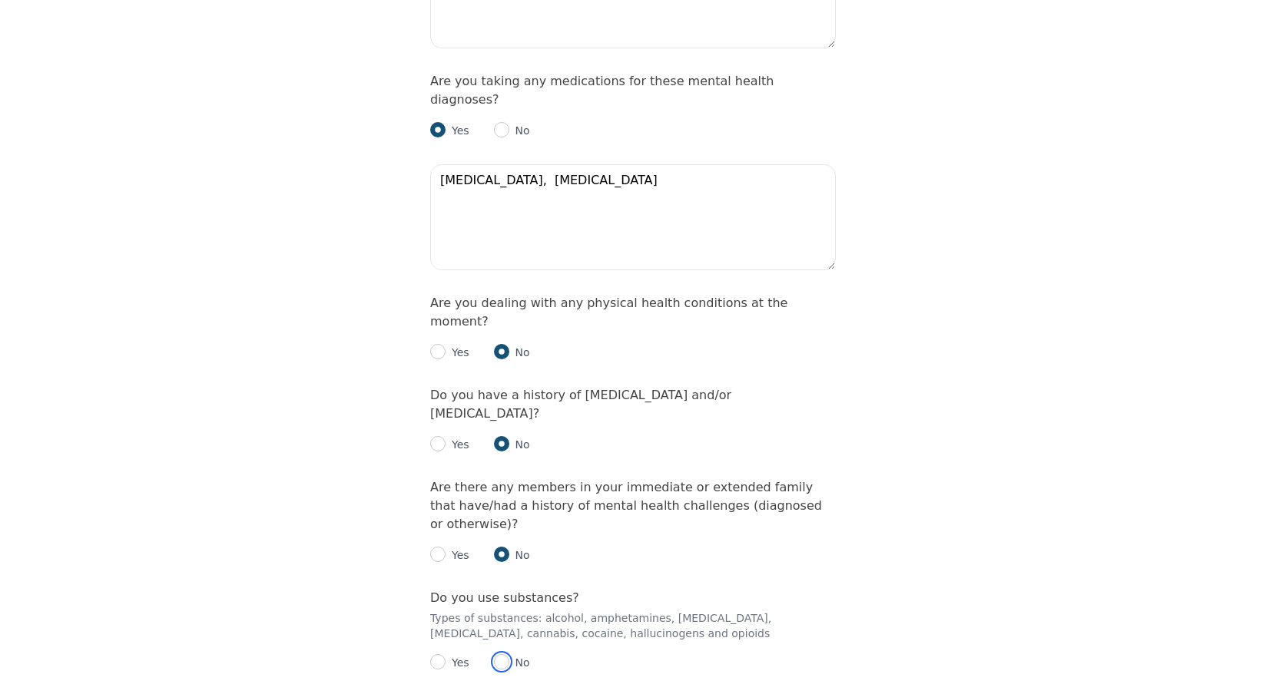
click at [505, 654] on input "radio" at bounding box center [501, 661] width 15 height 15
radio input "true"
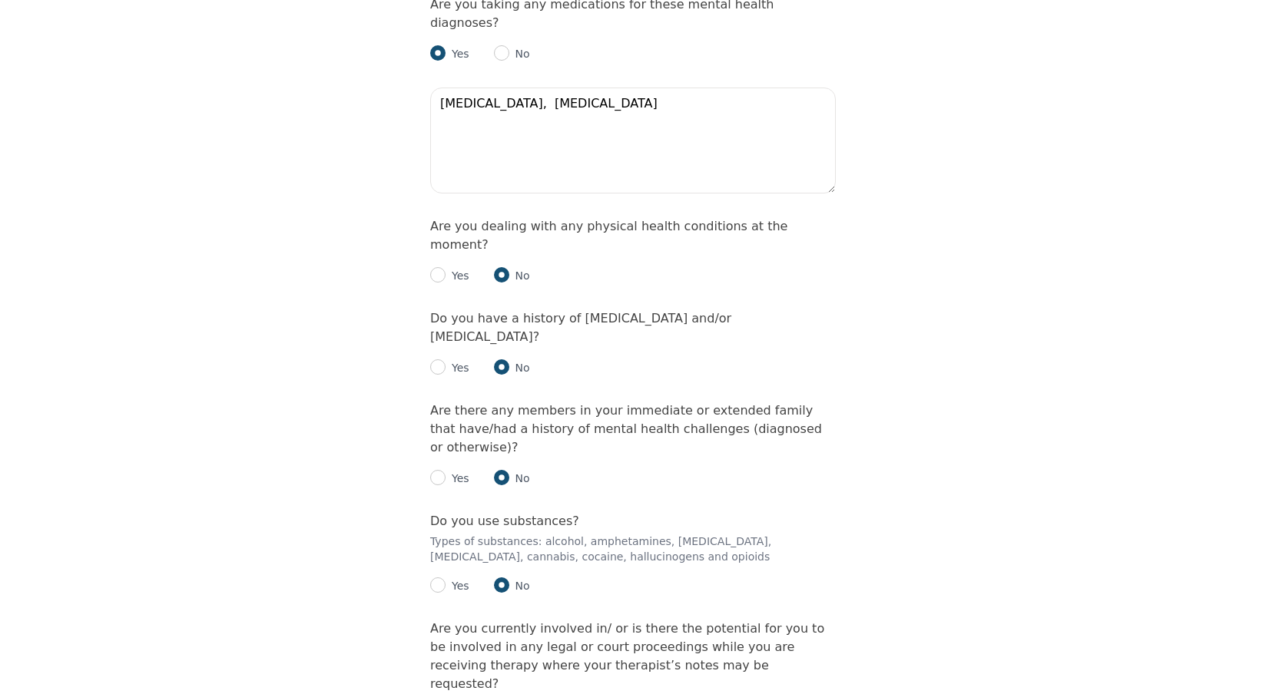
scroll to position [2150, 0]
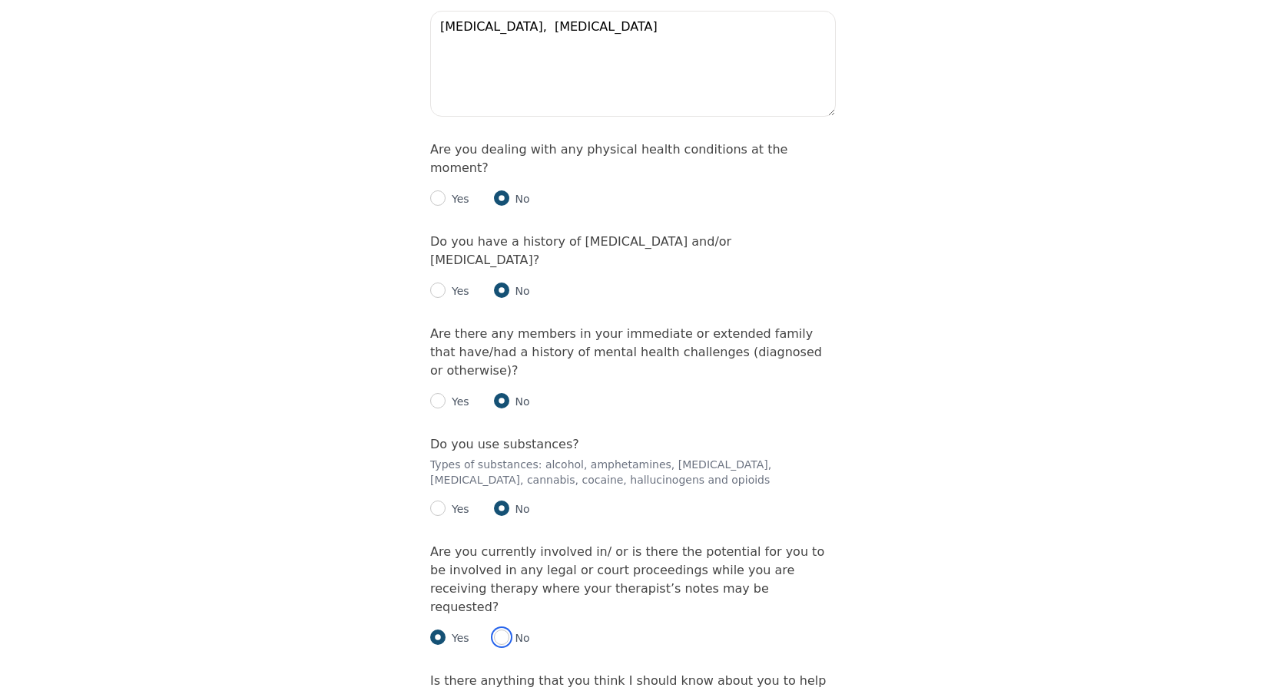
click at [502, 630] on input "radio" at bounding box center [501, 637] width 15 height 15
radio input "true"
radio input "false"
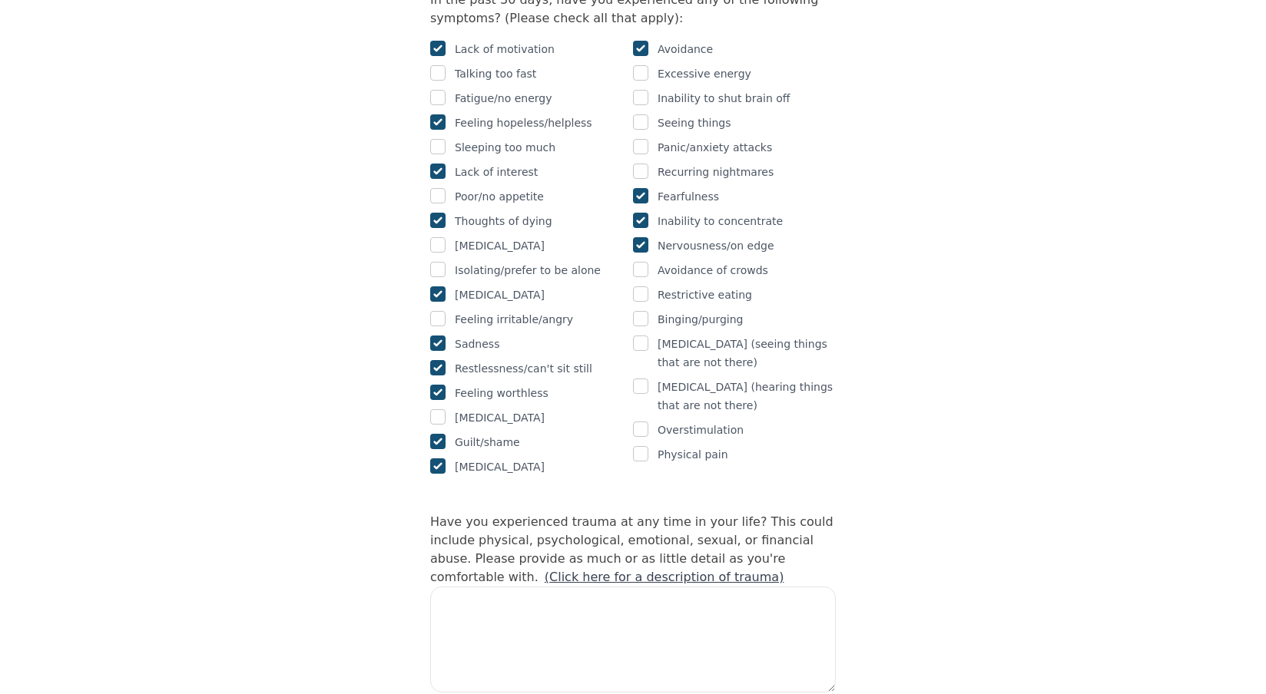
scroll to position [1029, 0]
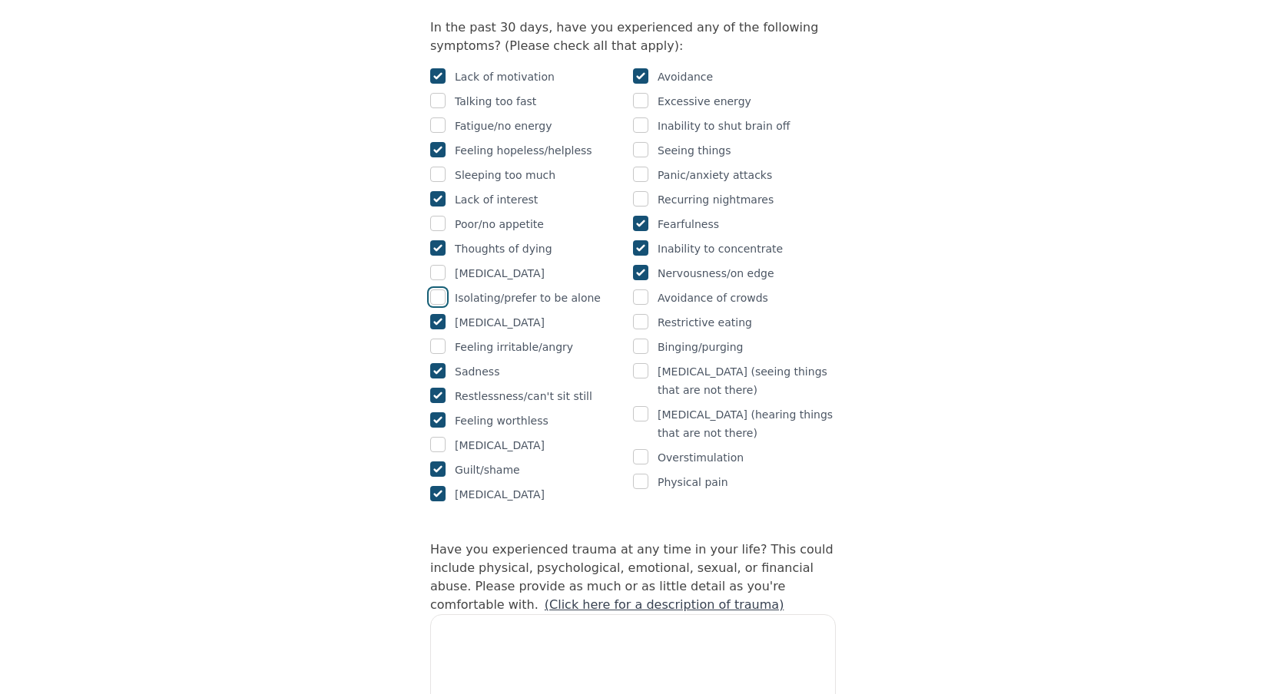
click at [440, 290] on input "checkbox" at bounding box center [437, 297] width 15 height 15
checkbox input "true"
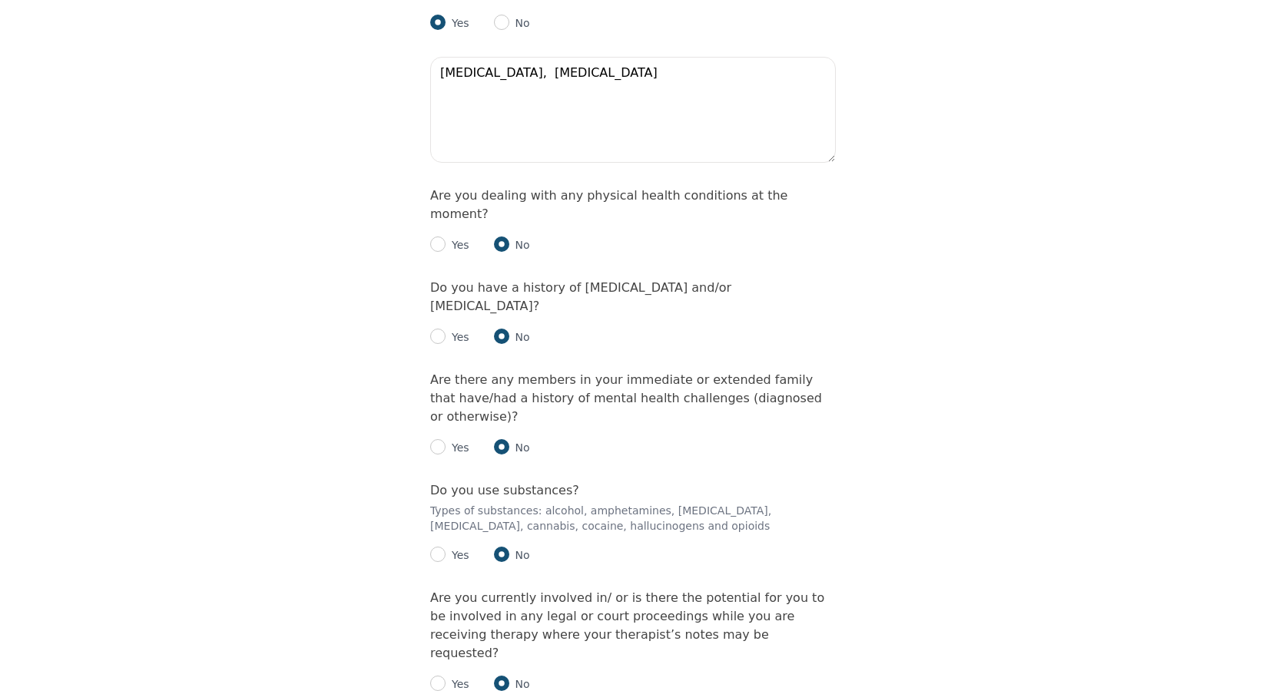
scroll to position [2335, 0]
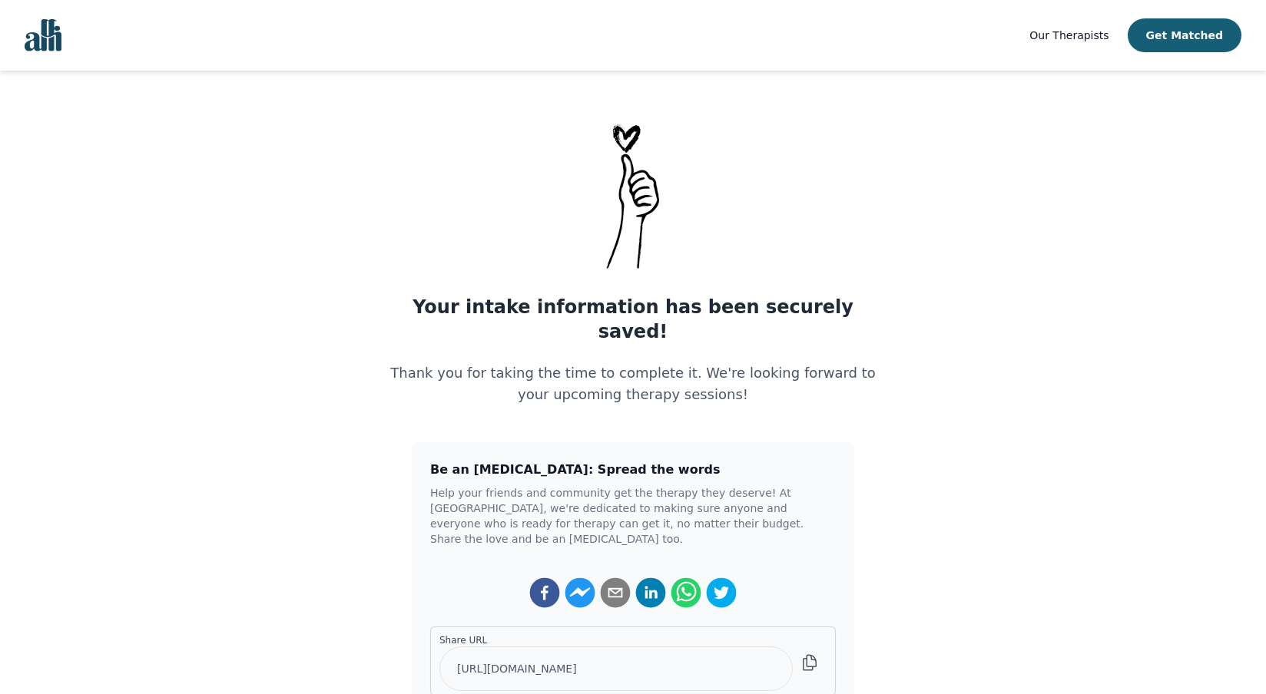
click at [220, 40] on nav "Our Therapists Get Matched" at bounding box center [633, 35] width 1266 height 71
